Goal: Check status: Check status

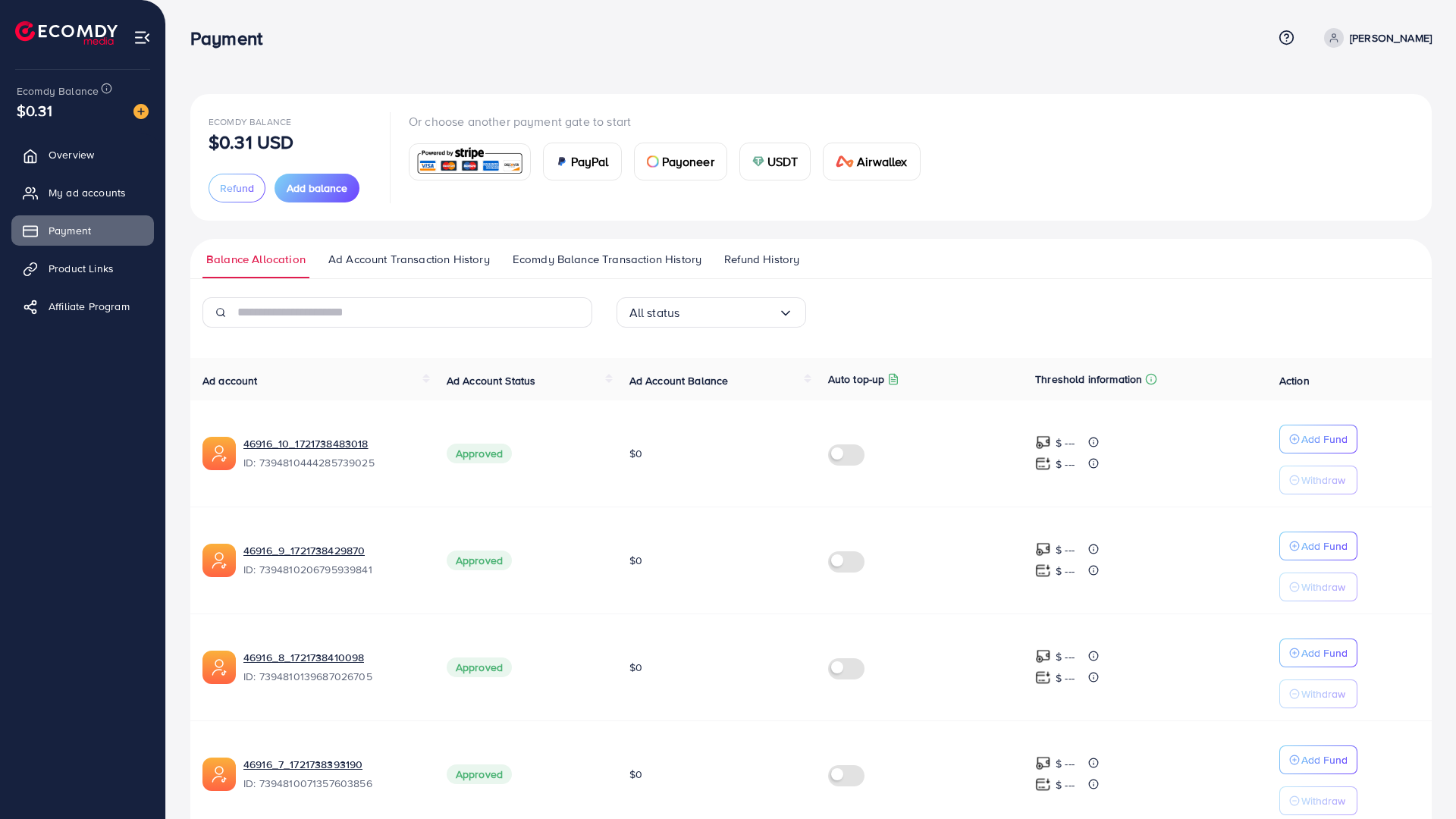
click at [736, 258] on span "Refund History" at bounding box center [762, 259] width 75 height 17
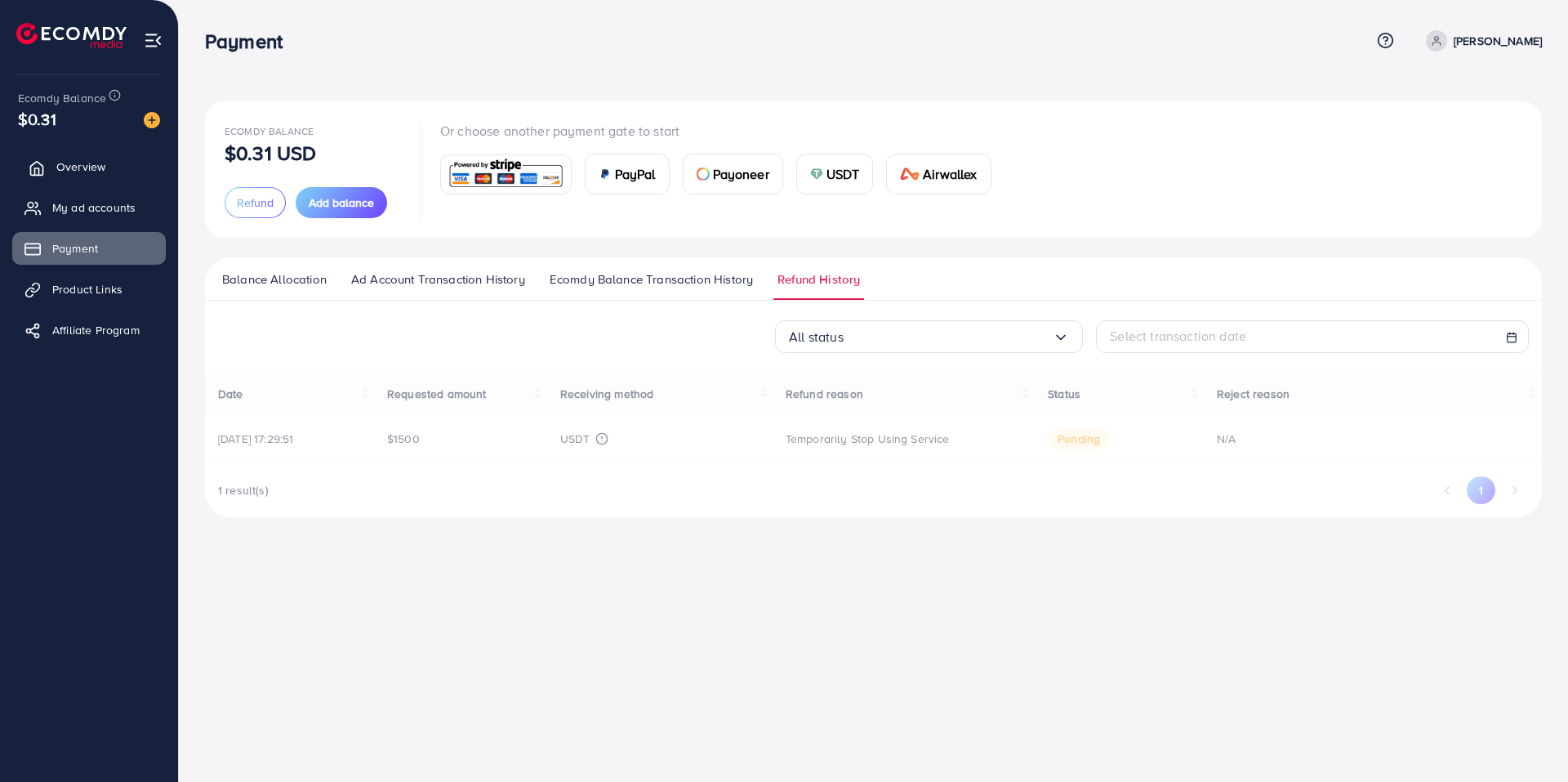
click at [80, 159] on span "Overview" at bounding box center [81, 166] width 49 height 16
